Goal: Transaction & Acquisition: Purchase product/service

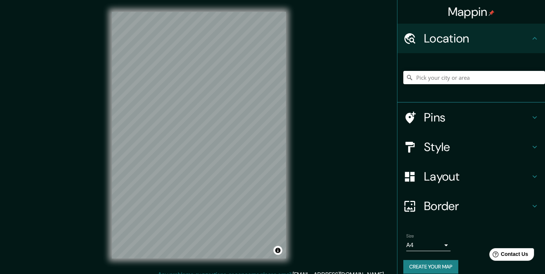
click at [453, 97] on div at bounding box center [472, 77] width 148 height 49
click at [443, 83] on input "Pick your city or area" at bounding box center [474, 77] width 142 height 13
click at [440, 80] on input "Pick your city or area" at bounding box center [474, 77] width 142 height 13
click at [432, 78] on input "Pick your city or area" at bounding box center [474, 77] width 142 height 13
paste input "14.072364, -87.149986"
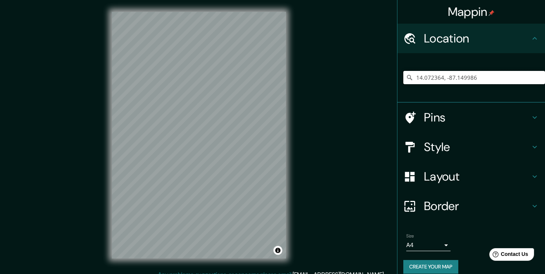
type input "14.072364, -87.149986"
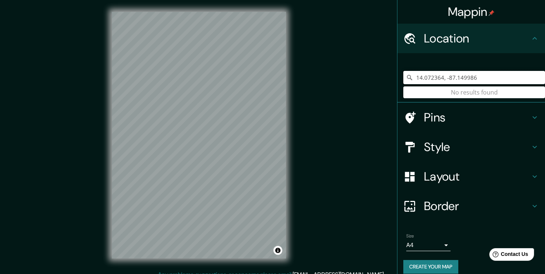
click at [490, 76] on input "14.072364, -87.149986" at bounding box center [474, 77] width 142 height 13
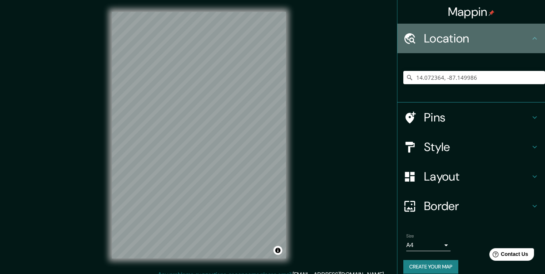
click at [522, 38] on h4 "Location" at bounding box center [477, 38] width 106 height 15
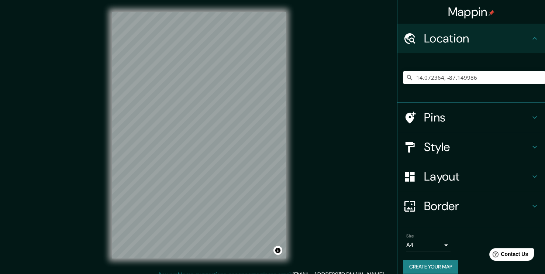
click at [522, 38] on h4 "Location" at bounding box center [477, 38] width 106 height 15
click at [500, 79] on input "14.072364, -87.149986" at bounding box center [474, 77] width 142 height 13
click at [461, 144] on h4 "Style" at bounding box center [477, 147] width 106 height 15
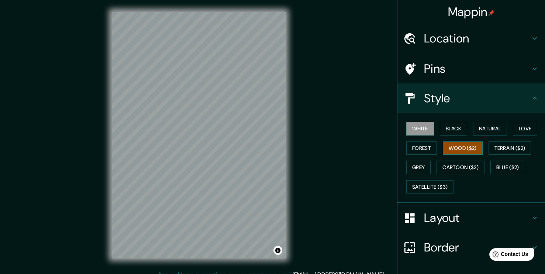
click at [449, 144] on button "Wood ($2)" at bounding box center [463, 148] width 40 height 14
click at [412, 144] on button "Forest" at bounding box center [421, 148] width 31 height 14
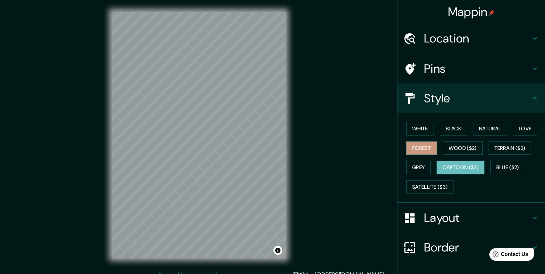
click at [443, 164] on button "Cartoon ($2)" at bounding box center [461, 168] width 48 height 14
click at [491, 162] on button "Blue ($2)" at bounding box center [508, 168] width 35 height 14
click at [462, 163] on button "Cartoon ($2)" at bounding box center [461, 168] width 48 height 14
click at [432, 184] on button "Satellite ($3)" at bounding box center [429, 187] width 47 height 14
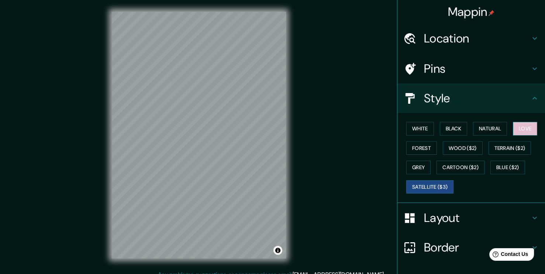
click at [515, 128] on button "Love" at bounding box center [525, 129] width 24 height 14
